Goal: Complete application form

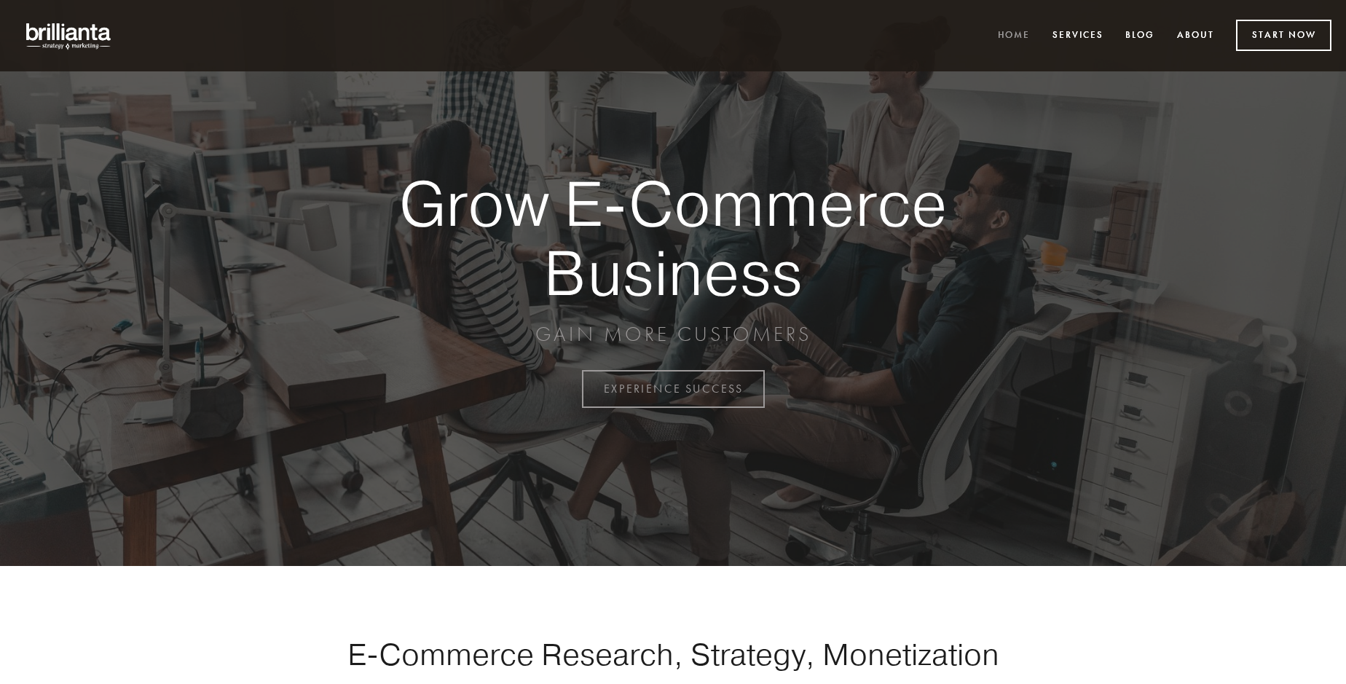
scroll to position [3817, 0]
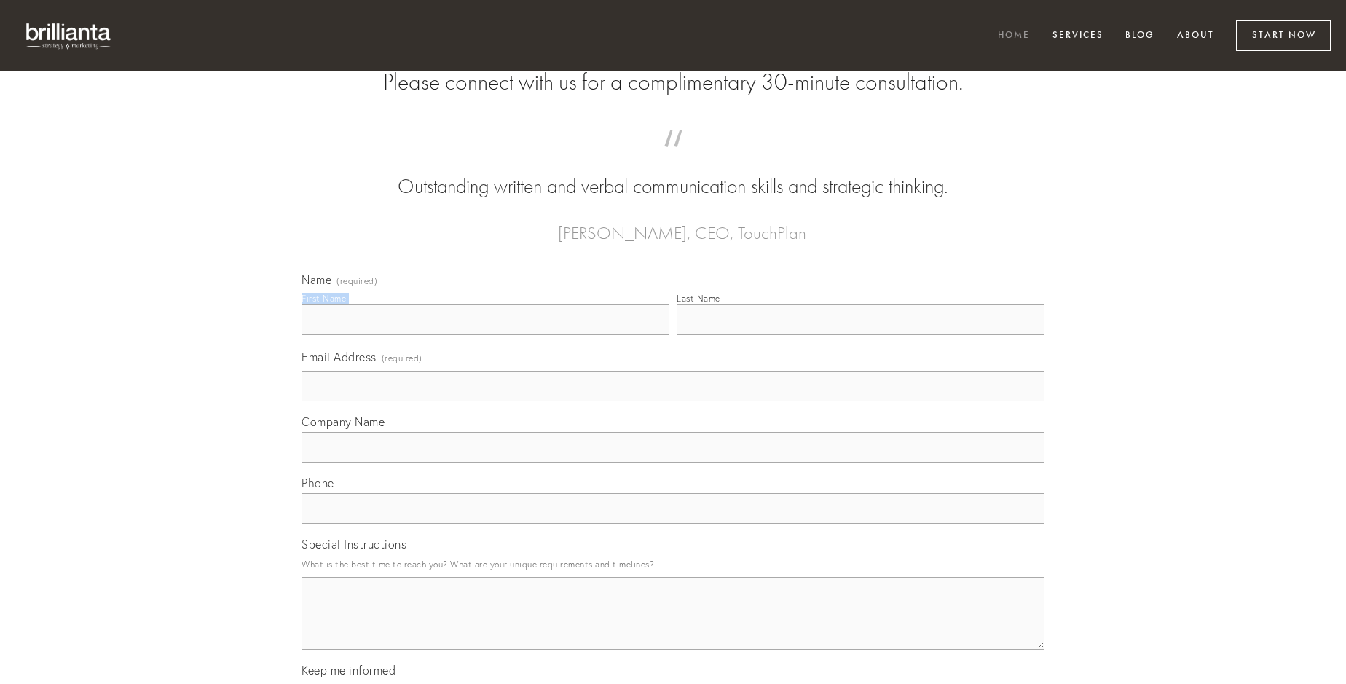
type input "[PERSON_NAME]"
click at [860, 335] on input "Last Name" at bounding box center [860, 319] width 368 height 31
type input "[PERSON_NAME]"
click at [673, 401] on input "Email Address (required)" at bounding box center [672, 386] width 743 height 31
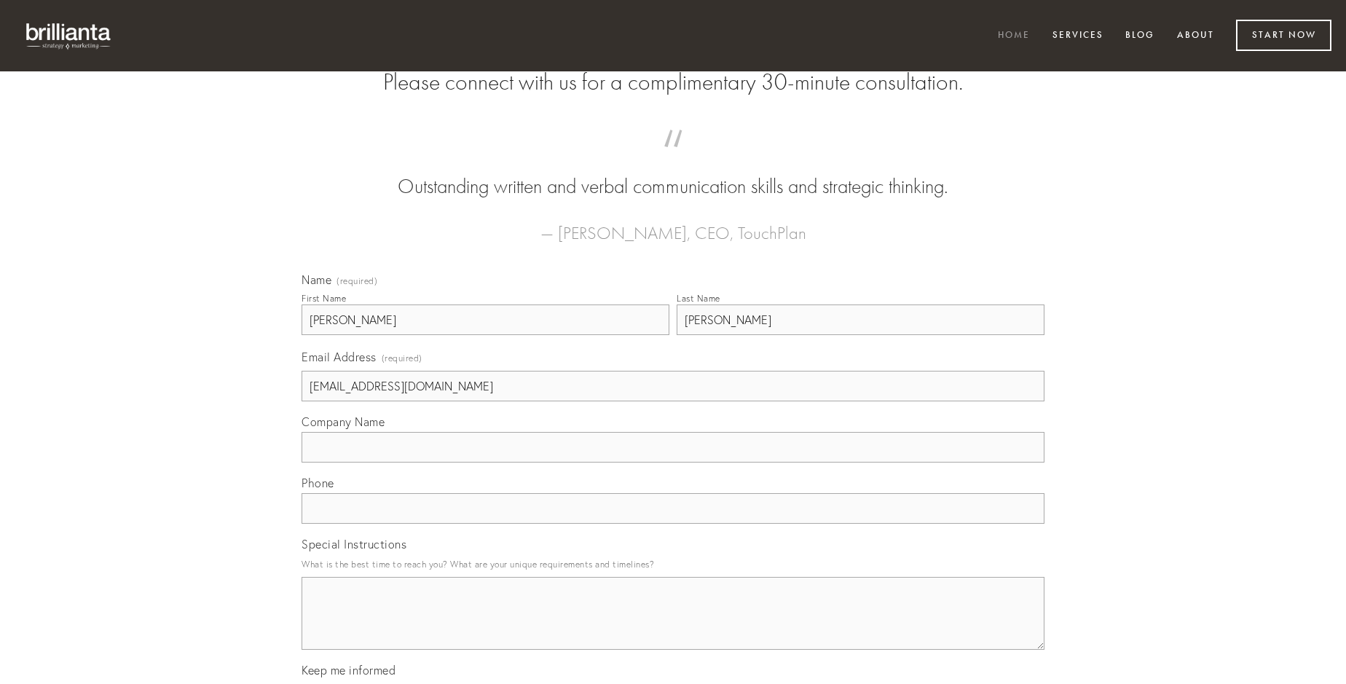
type input "[EMAIL_ADDRESS][DOMAIN_NAME]"
click at [673, 462] on input "Company Name" at bounding box center [672, 447] width 743 height 31
type input "minus"
click at [673, 524] on input "text" at bounding box center [672, 508] width 743 height 31
click at [673, 626] on textarea "Special Instructions" at bounding box center [672, 613] width 743 height 73
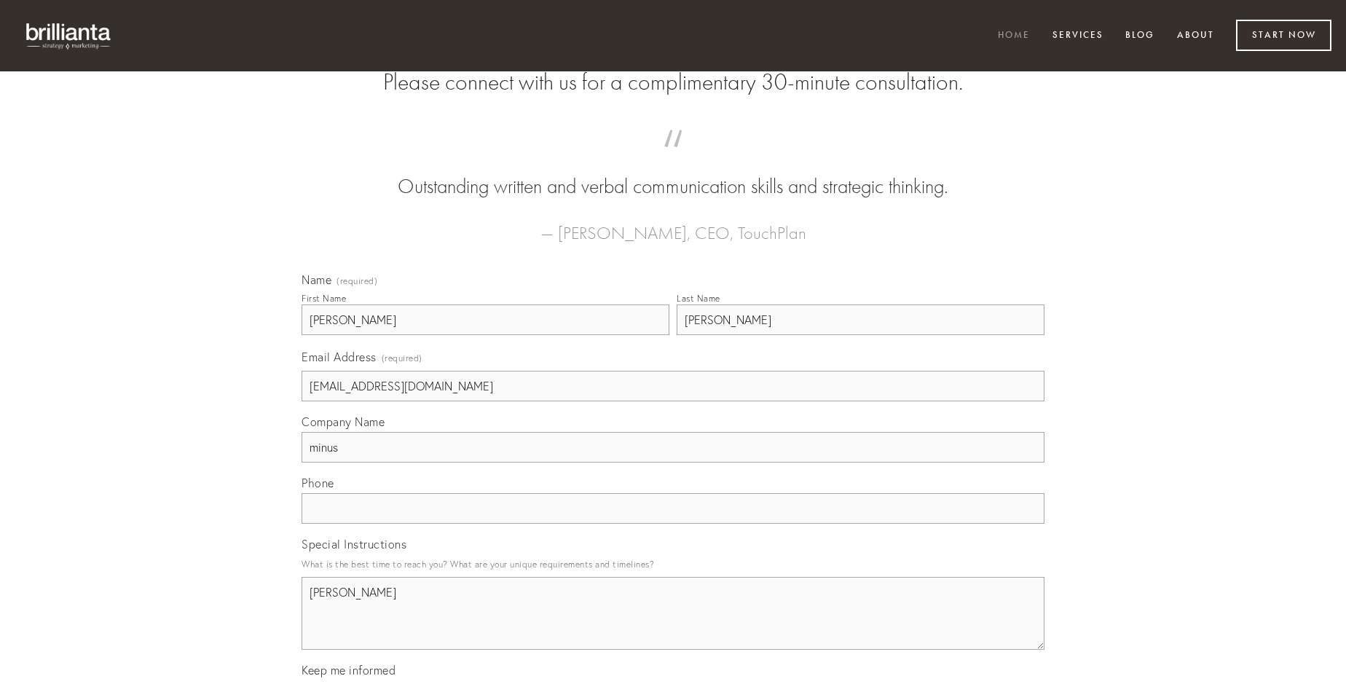
type textarea "[PERSON_NAME]"
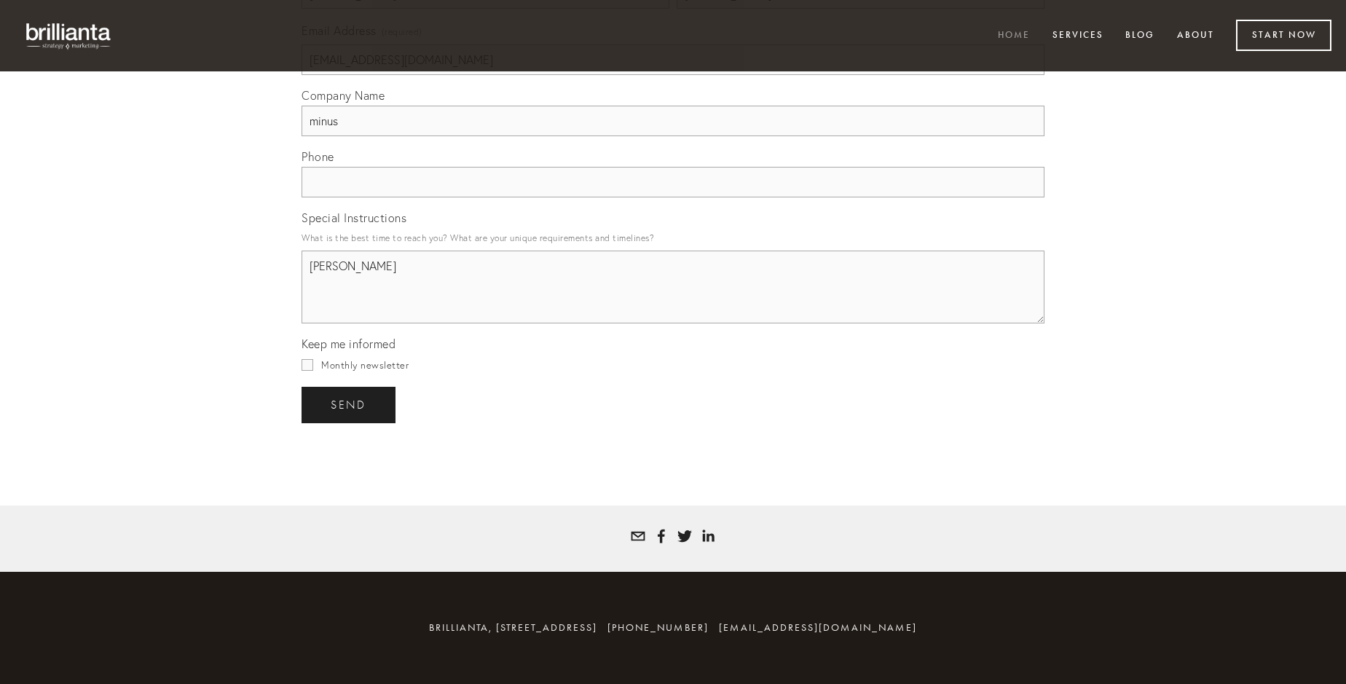
click at [350, 404] on span "send" at bounding box center [349, 404] width 36 height 13
